Goal: Navigation & Orientation: Find specific page/section

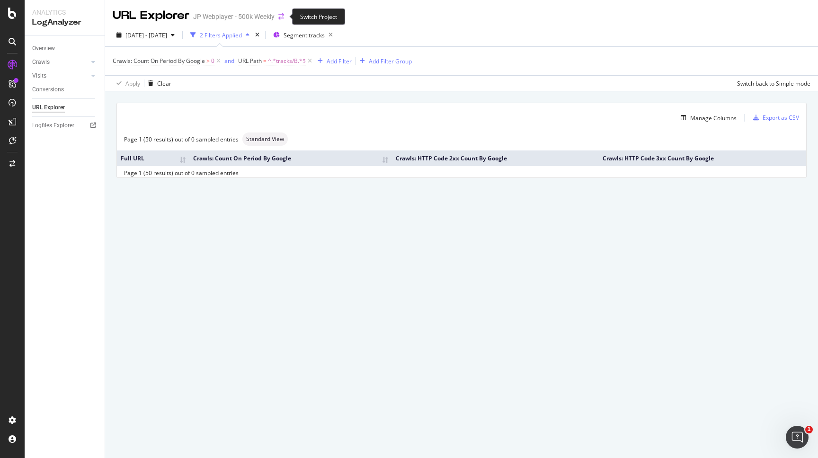
click at [282, 18] on icon "arrow-right-arrow-left" at bounding box center [281, 16] width 6 height 7
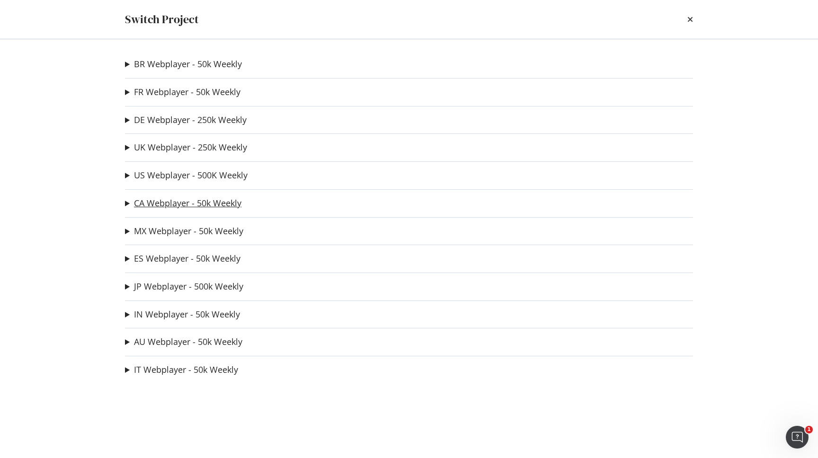
click at [186, 202] on link "CA Webplayer - 50k Weekly" at bounding box center [187, 203] width 107 height 10
